Goal: Communication & Community: Answer question/provide support

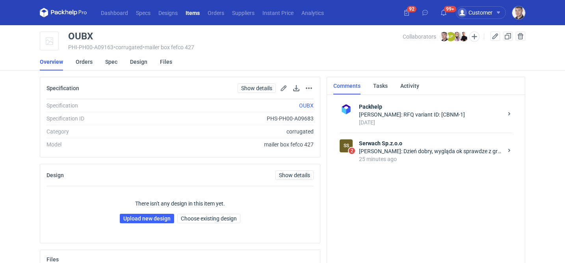
click at [389, 157] on div "25 minutes ago" at bounding box center [431, 159] width 144 height 8
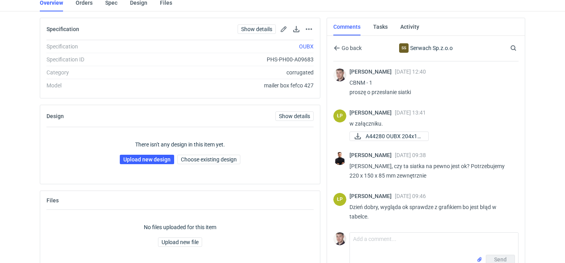
scroll to position [72, 0]
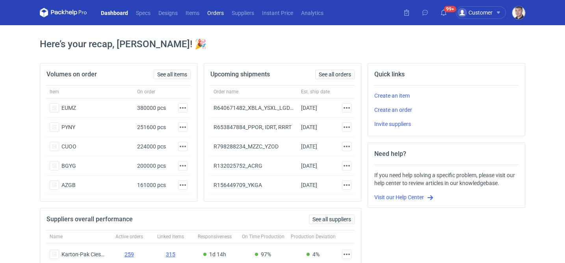
click at [219, 16] on link "Orders" at bounding box center [215, 12] width 24 height 9
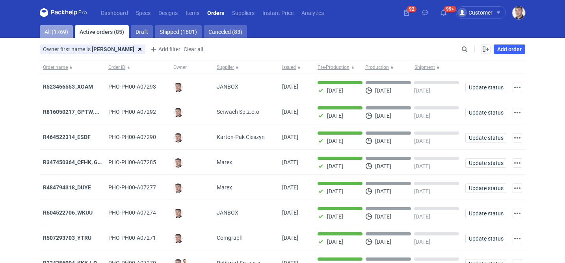
click at [65, 34] on link "All (1769)" at bounding box center [56, 31] width 33 height 13
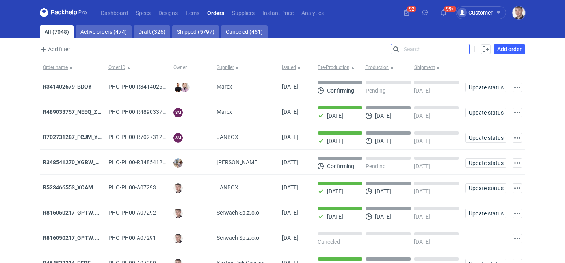
click at [467, 47] on input "Search" at bounding box center [430, 49] width 78 height 9
paste input "R089858411"
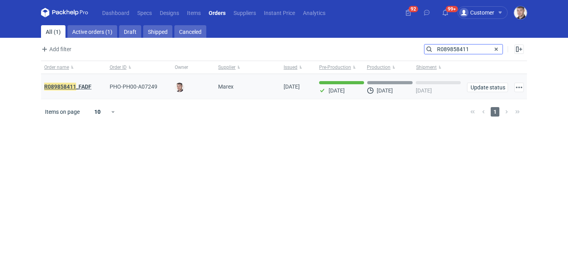
type input "R089858411"
click at [73, 85] on em "R089858411" at bounding box center [60, 86] width 32 height 9
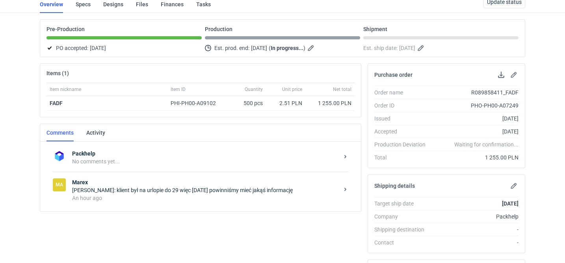
scroll to position [110, 0]
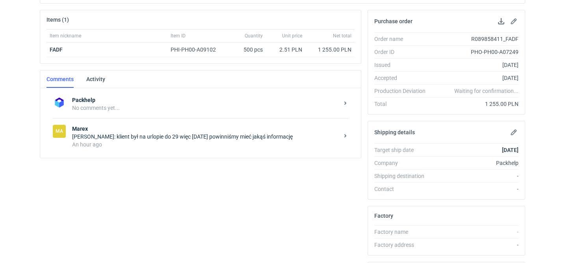
click at [154, 136] on div "Maciej Sikora: klient był na urlopie do 29 więc dzisiaj powinniśmy mieć jakąś i…" at bounding box center [205, 137] width 267 height 8
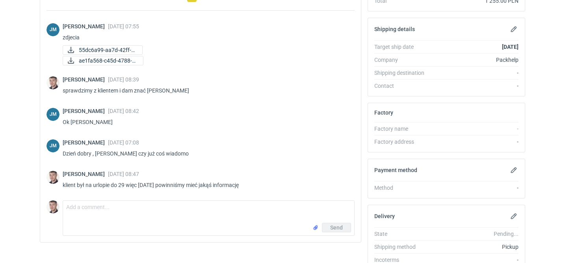
scroll to position [246, 0]
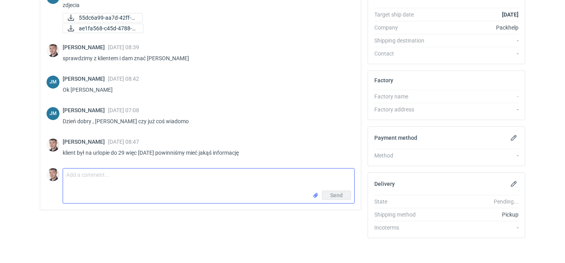
click at [99, 181] on textarea "Comment message" at bounding box center [208, 180] width 291 height 22
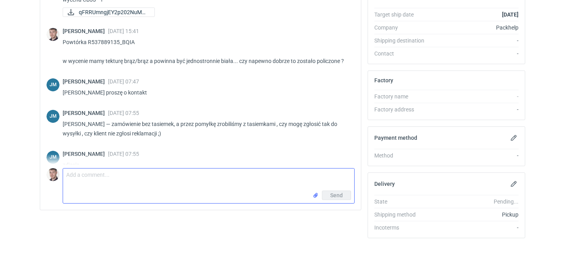
scroll to position [160, 0]
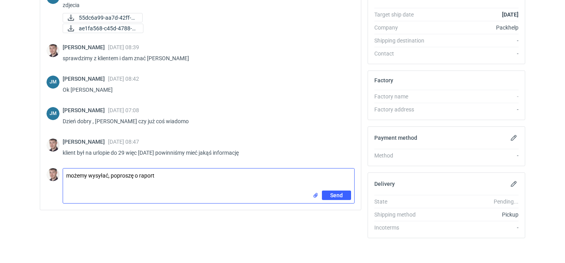
type textarea "możemy wysyłać, poproszę o raport"
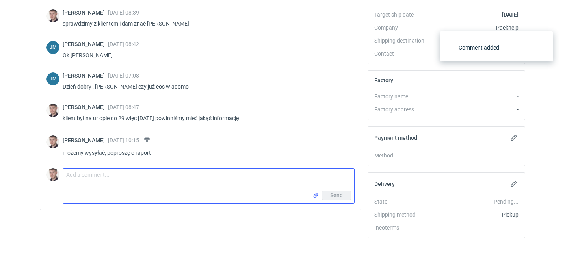
scroll to position [195, 0]
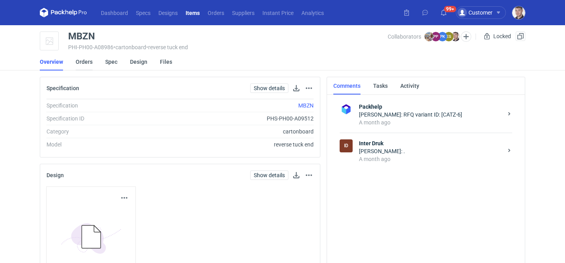
click at [84, 63] on link "Orders" at bounding box center [84, 61] width 17 height 17
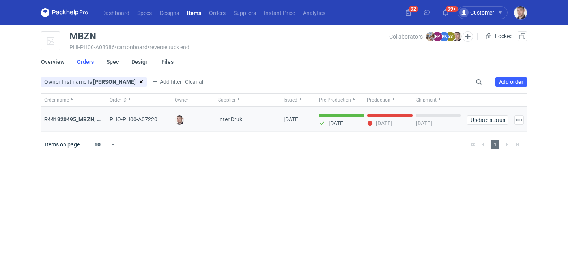
click at [75, 124] on div "R441920495_MBZN, CBUK, UNWP" at bounding box center [73, 119] width 65 height 25
click at [77, 120] on strong "R441920495_MBZN, CBUK, UNWP" at bounding box center [86, 119] width 85 height 6
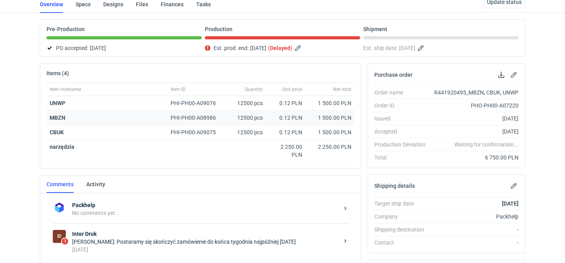
scroll to position [127, 0]
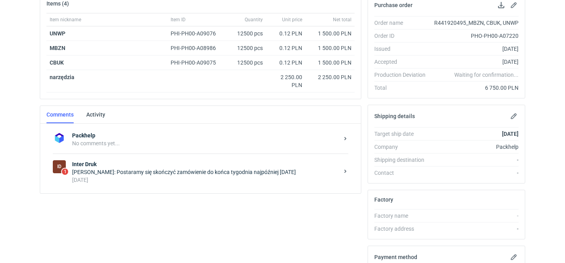
click at [157, 167] on strong "Inter Druk" at bounding box center [205, 164] width 267 height 8
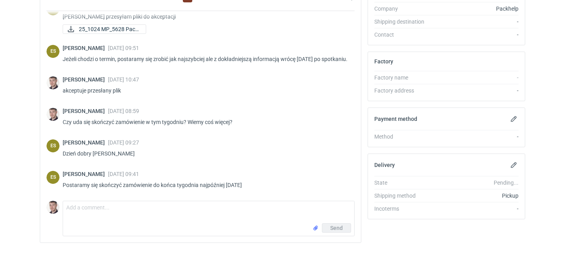
scroll to position [276, 0]
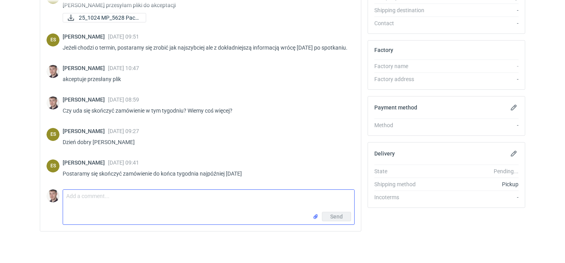
click at [137, 195] on textarea "Comment message" at bounding box center [208, 201] width 291 height 22
type textarea "Pani Elu zamówienie będzie dzisiaj gotowe?"
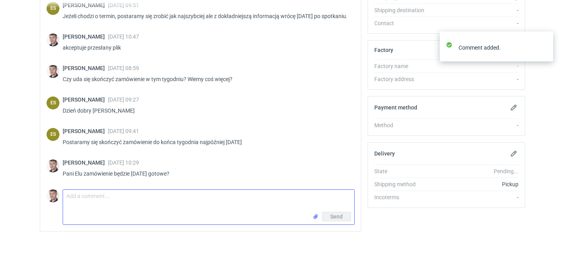
scroll to position [488, 0]
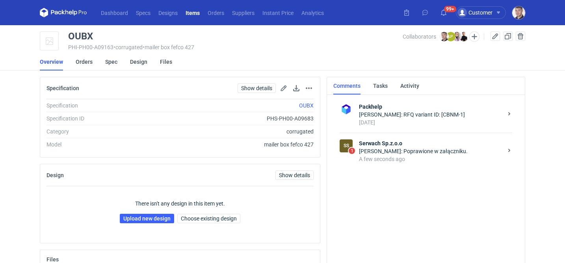
click at [425, 166] on div "SS 1 Serwach Sp.z.o.o Łukasz Postawa: Poprawione w załączniku. A few seconds ago" at bounding box center [426, 151] width 173 height 37
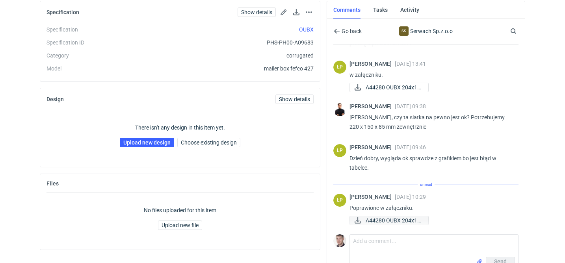
scroll to position [23, 0]
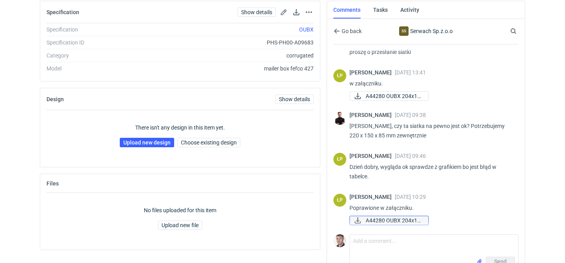
click at [384, 221] on span "A44280 OUBX 204x14..." at bounding box center [394, 220] width 56 height 9
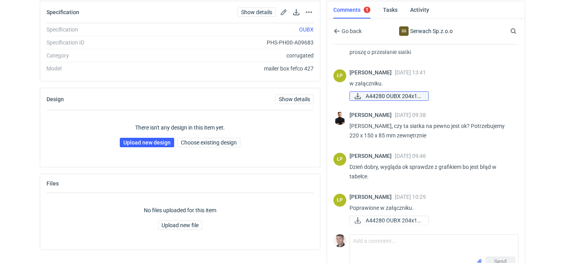
click at [394, 93] on span "A44280 OUBX 204x14..." at bounding box center [394, 96] width 56 height 9
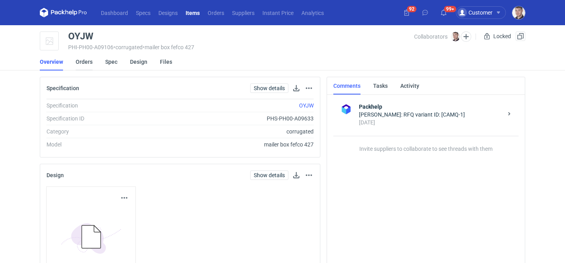
click at [92, 56] on li "Orders" at bounding box center [91, 61] width 30 height 17
click at [88, 59] on link "Orders" at bounding box center [84, 61] width 17 height 17
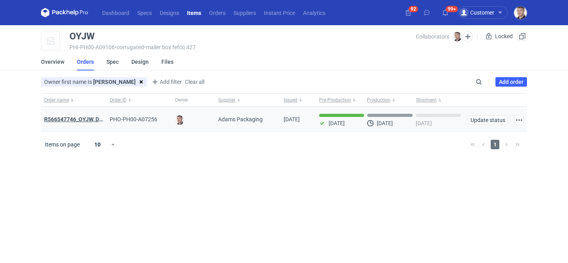
click at [76, 120] on strong "R566547746_OYJW, DJBN, [PERSON_NAME], [PERSON_NAME], OYBW, UUIL" at bounding box center [137, 119] width 187 height 6
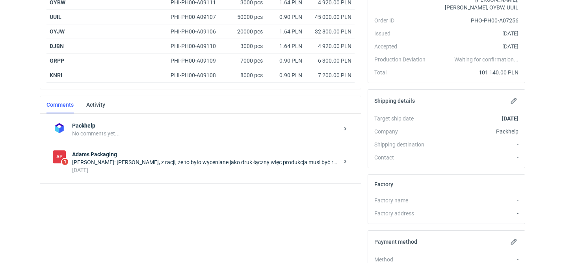
click at [156, 172] on div "3 days ago" at bounding box center [205, 170] width 267 height 8
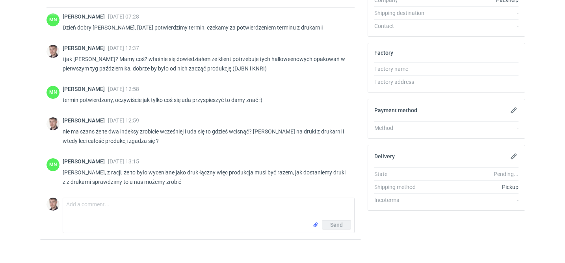
scroll to position [290, 0]
click at [167, 208] on textarea "Comment message" at bounding box center [208, 209] width 291 height 22
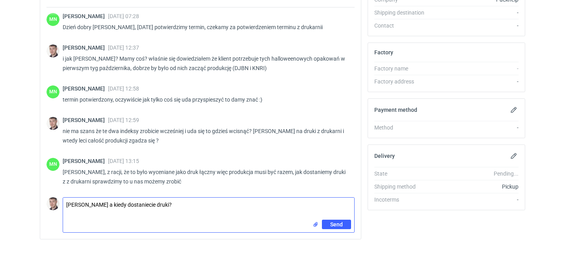
type textarea "[PERSON_NAME] a kiedy dostaniecie druki?"
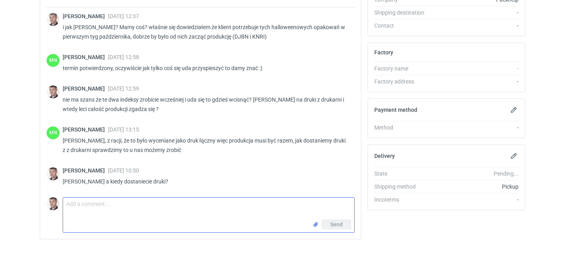
scroll to position [805, 0]
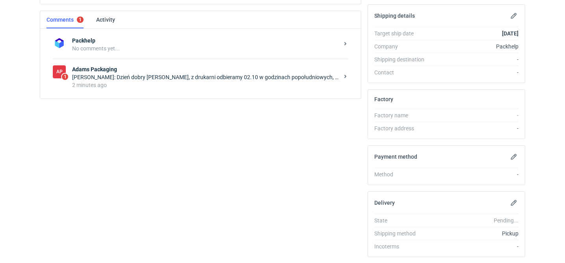
scroll to position [244, 0]
click at [245, 86] on div "2 minutes ago" at bounding box center [205, 84] width 267 height 8
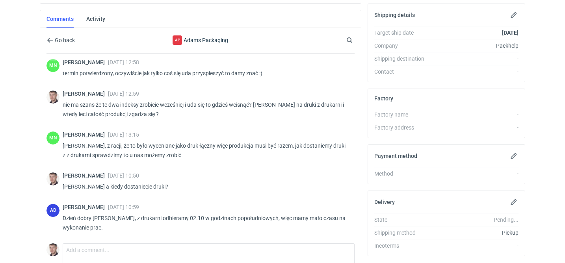
scroll to position [783, 0]
